Goal: Task Accomplishment & Management: Use online tool/utility

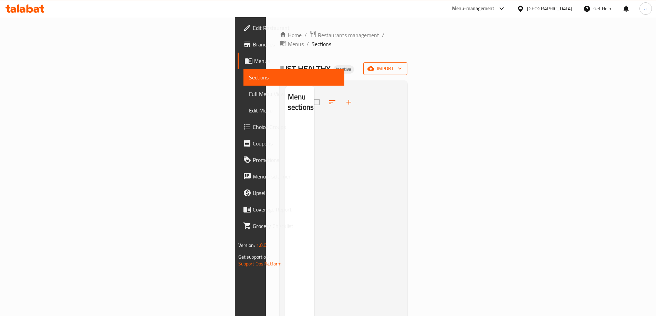
click at [402, 64] on span "import" at bounding box center [385, 68] width 33 height 9
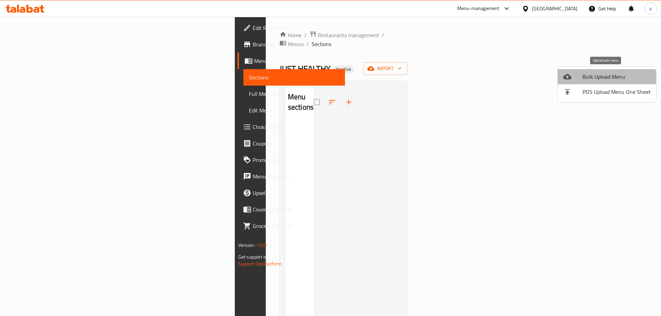
click at [574, 79] on div at bounding box center [572, 77] width 19 height 8
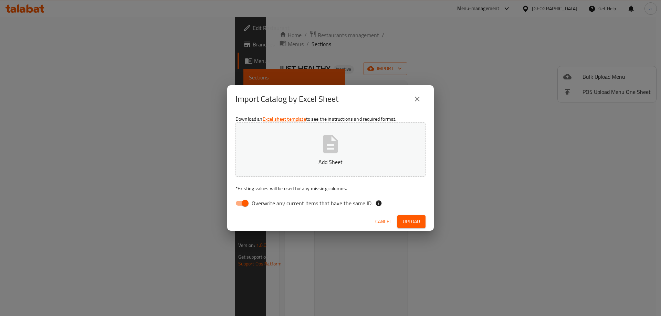
click at [236, 202] on input "Overwrite any current items that have the same ID." at bounding box center [245, 203] width 39 height 13
checkbox input "false"
click at [260, 161] on p "Add Sheet" at bounding box center [330, 162] width 169 height 8
click at [413, 221] on span "Upload" at bounding box center [411, 222] width 17 height 9
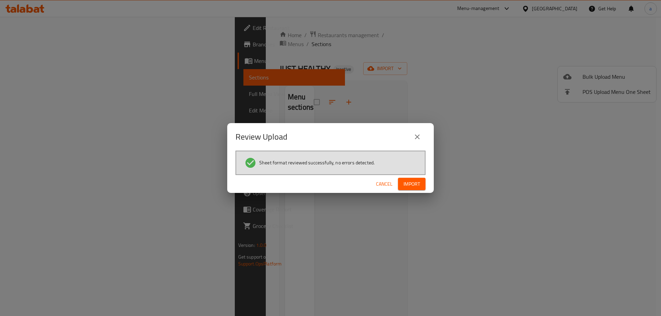
click at [401, 181] on button "Import" at bounding box center [412, 184] width 28 height 13
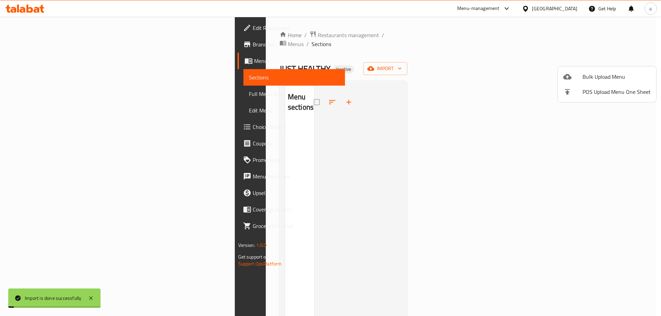
click at [43, 95] on div at bounding box center [330, 158] width 661 height 316
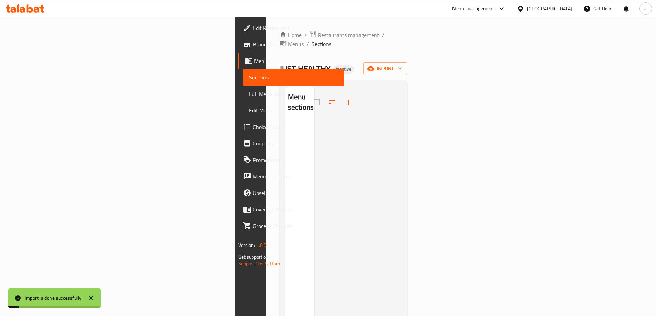
click at [249, 95] on span "Full Menu View" at bounding box center [294, 94] width 90 height 8
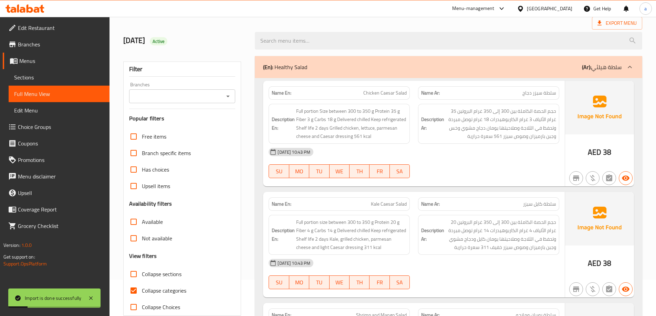
scroll to position [103, 0]
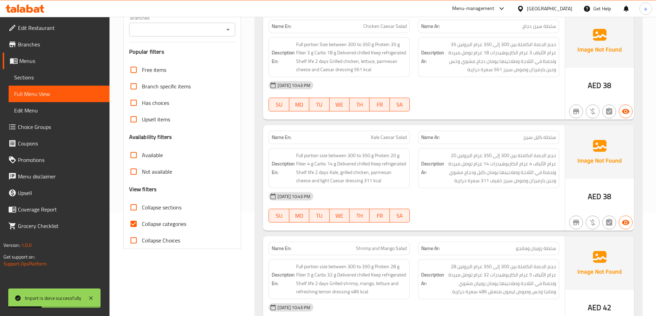
click at [130, 222] on input "Collapse categories" at bounding box center [133, 224] width 17 height 17
checkbox input "false"
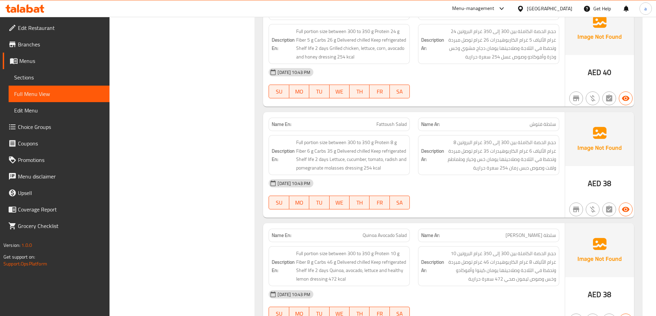
scroll to position [0, 0]
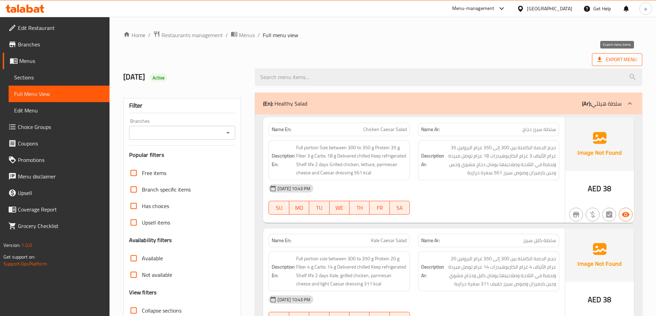
click at [623, 60] on span "Export Menu" at bounding box center [616, 59] width 39 height 9
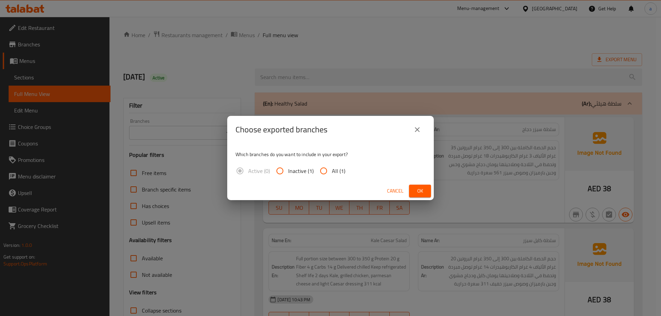
click at [329, 170] on input "All (1)" at bounding box center [323, 171] width 17 height 17
radio input "true"
click at [415, 191] on button "Ok" at bounding box center [420, 191] width 22 height 13
